Goal: Task Accomplishment & Management: Manage account settings

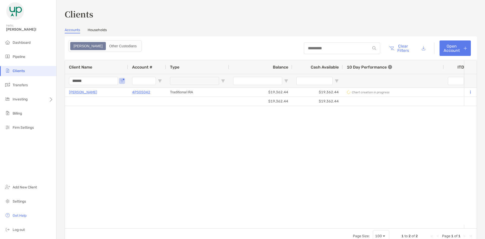
click at [39, 81] on div "Clients Hello, [PERSON_NAME]! Dashboard Pipeline Clients Transfers Investing Bi…" at bounding box center [242, 119] width 485 height 239
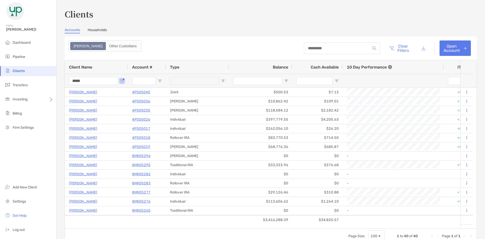
type input "*****"
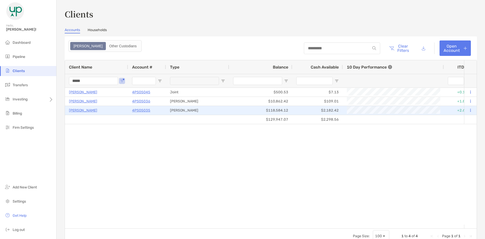
click at [88, 111] on p "[PERSON_NAME]" at bounding box center [83, 110] width 28 height 6
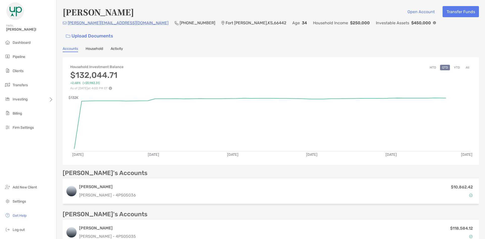
scroll to position [76, 0]
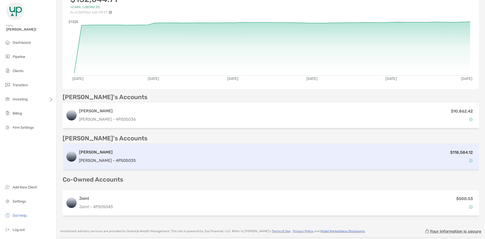
click at [119, 155] on div "Roth IRA Roth IRA - 4PS05035 $118,584.12" at bounding box center [271, 157] width 416 height 26
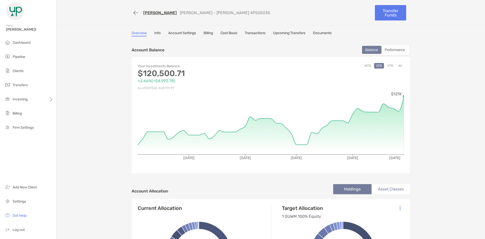
click at [255, 34] on link "Transactions" at bounding box center [255, 34] width 21 height 6
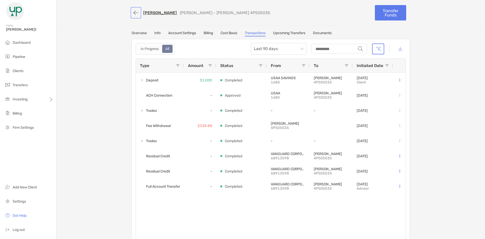
click at [135, 13] on button "button" at bounding box center [136, 12] width 9 height 9
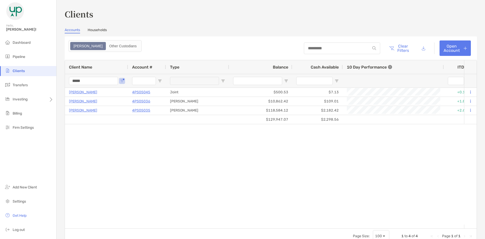
drag, startPoint x: 85, startPoint y: 80, endPoint x: 59, endPoint y: 78, distance: 26.4
click at [59, 78] on div "Clients Accounts Households Zoe Other Custodians Clear Filters Open Account 1 t…" at bounding box center [271, 119] width 429 height 239
type input "*******"
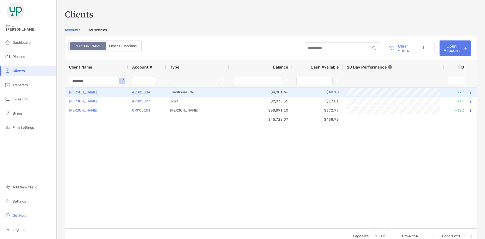
click at [76, 93] on p "Carlos Mantica" at bounding box center [83, 92] width 28 height 6
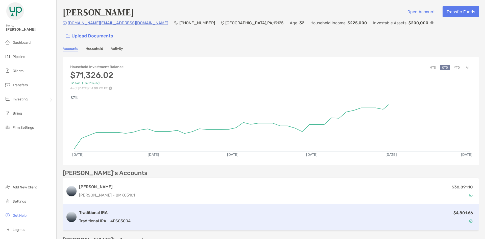
click at [98, 209] on h3 "Traditional IRA" at bounding box center [105, 212] width 52 height 6
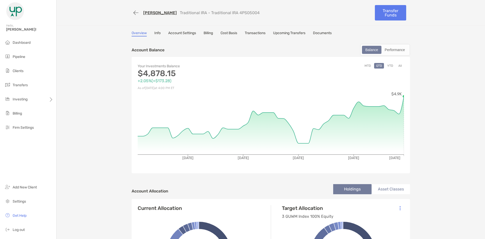
click at [254, 32] on link "Transactions" at bounding box center [255, 34] width 21 height 6
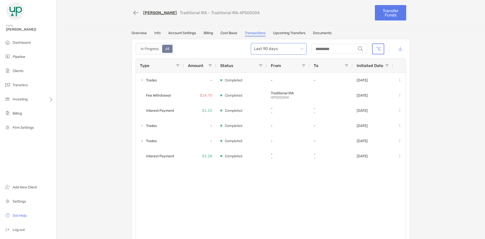
click at [302, 50] on div "Last 90 days" at bounding box center [279, 49] width 56 height 12
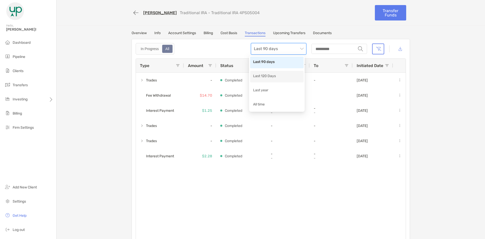
click at [284, 74] on div "Last 120 Days" at bounding box center [277, 76] width 48 height 6
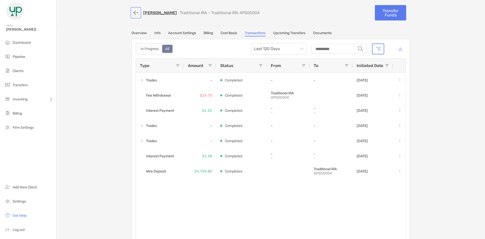
click at [134, 16] on button "button" at bounding box center [136, 12] width 9 height 9
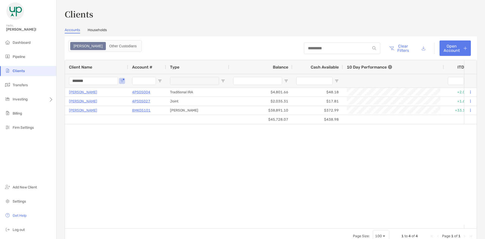
drag, startPoint x: 88, startPoint y: 80, endPoint x: 43, endPoint y: 80, distance: 44.5
click at [43, 80] on div "Clients Hello, Barbara! Dashboard Pipeline Clients Transfers Investing Billing …" at bounding box center [242, 119] width 485 height 239
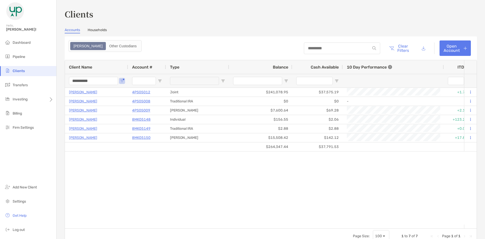
type input "**********"
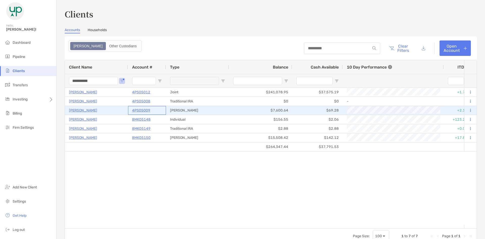
click at [143, 110] on p "4PS05009" at bounding box center [141, 110] width 18 height 6
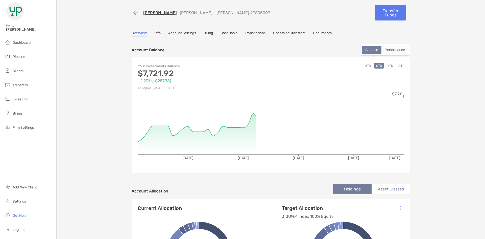
click at [258, 32] on link "Transactions" at bounding box center [255, 34] width 21 height 6
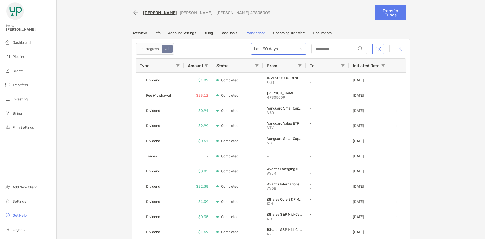
click at [301, 48] on span "Last 90 days" at bounding box center [279, 48] width 50 height 11
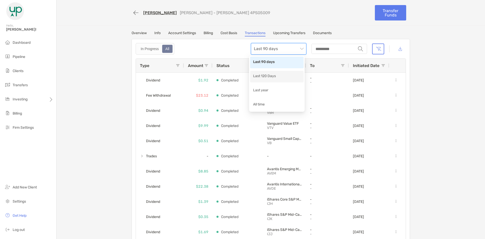
click at [274, 76] on div "Last 120 Days" at bounding box center [277, 76] width 48 height 6
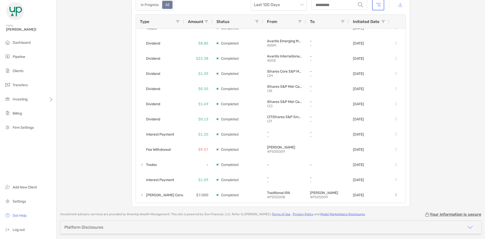
scroll to position [63, 0]
